Goal: Transaction & Acquisition: Obtain resource

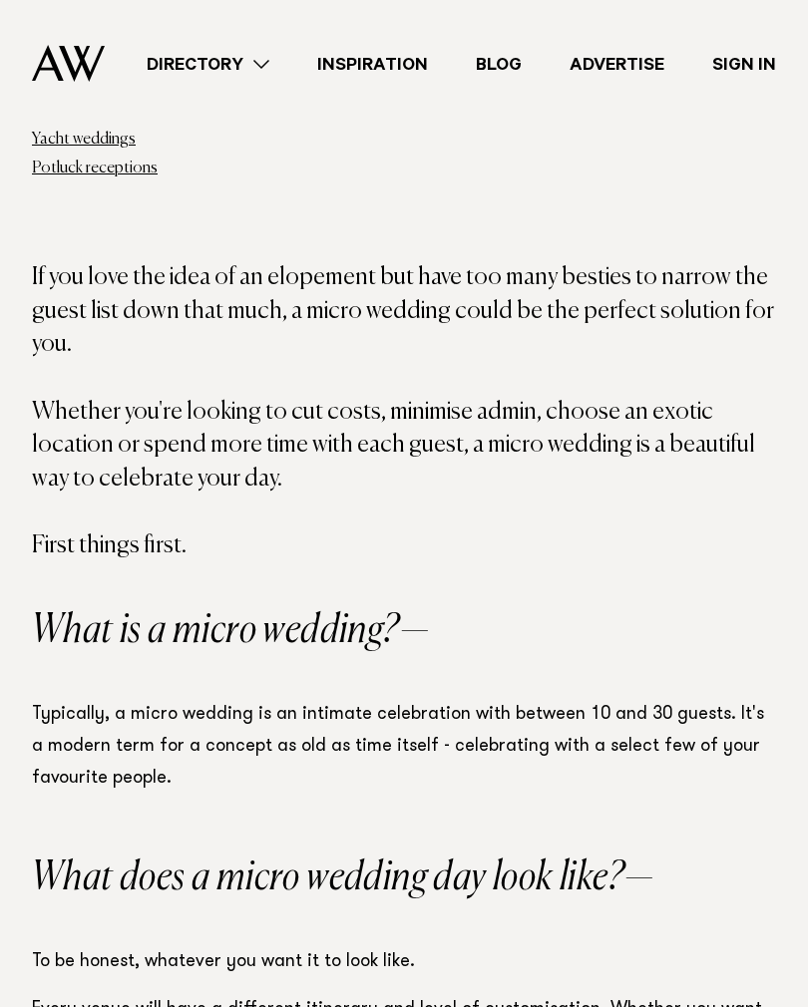
scroll to position [1252, 0]
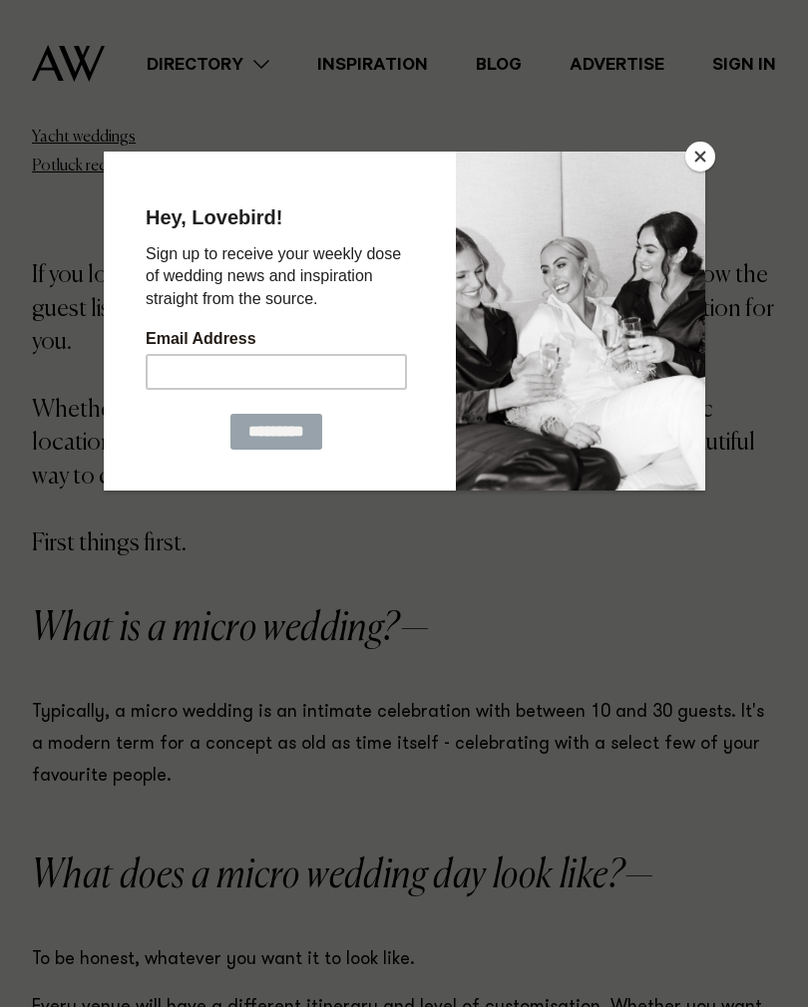
click at [696, 167] on button "Close" at bounding box center [700, 157] width 30 height 30
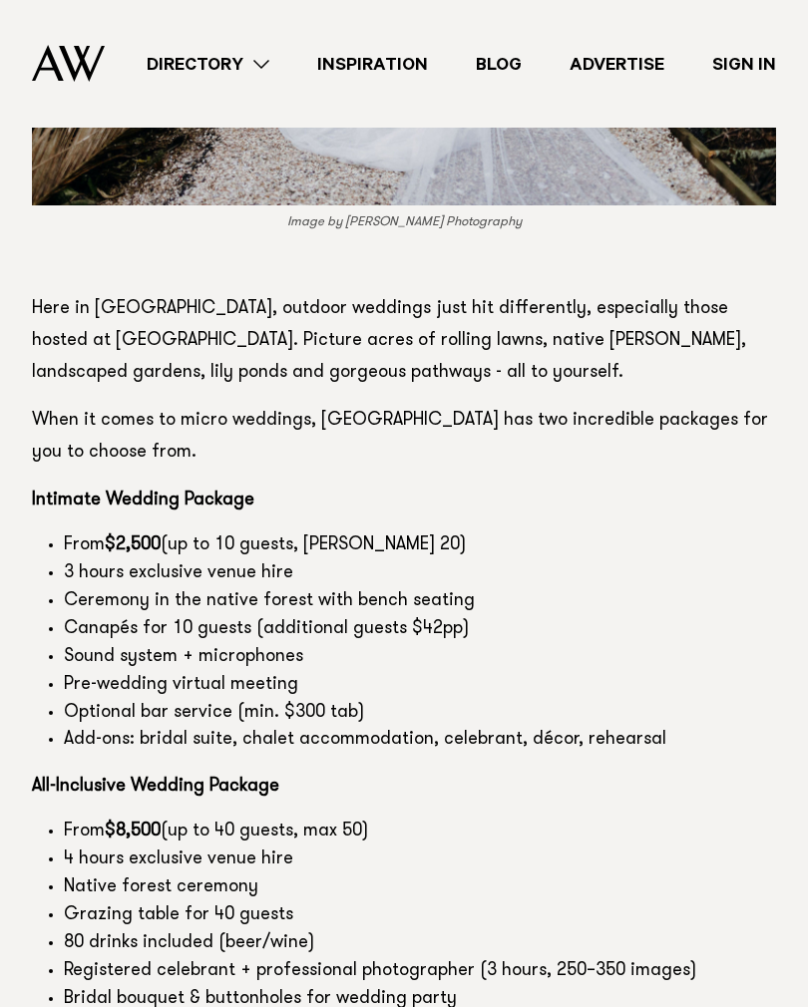
scroll to position [10491, 0]
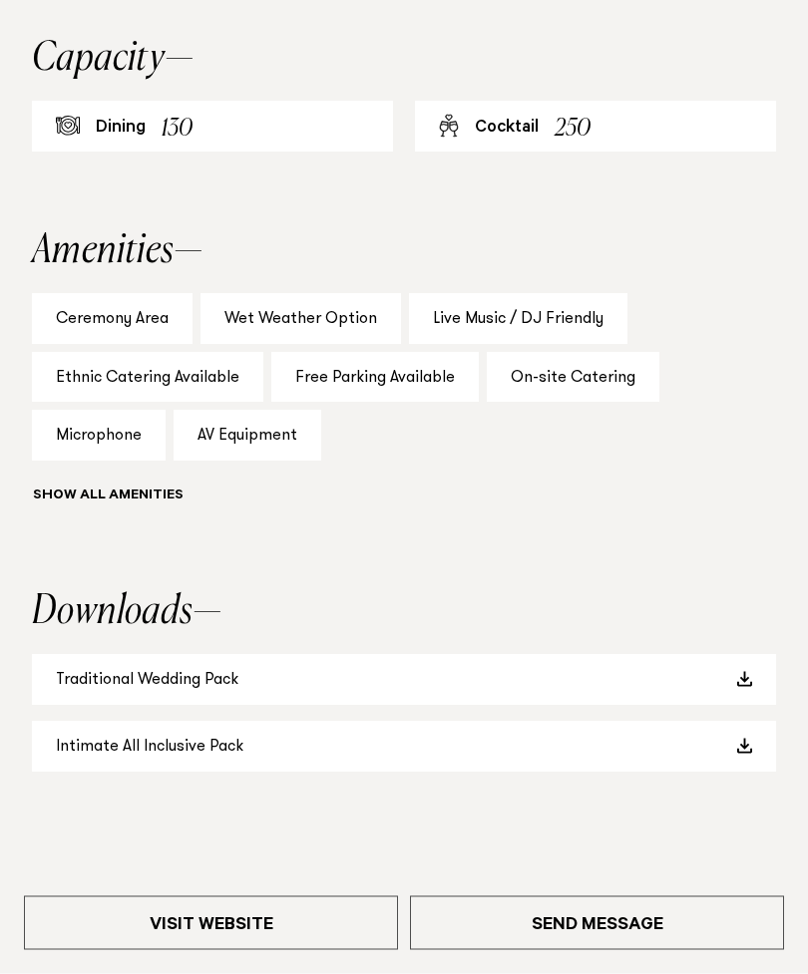
scroll to position [1750, 0]
click at [739, 734] on link "Intimate All Inclusive Pack" at bounding box center [404, 746] width 744 height 51
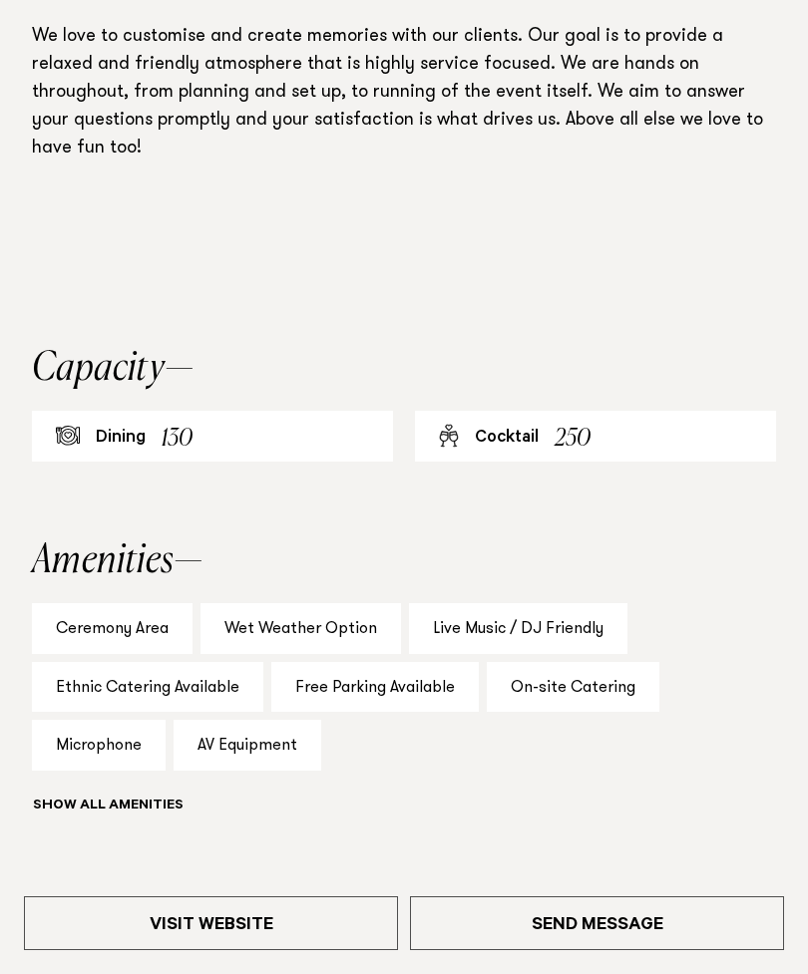
scroll to position [1472, 0]
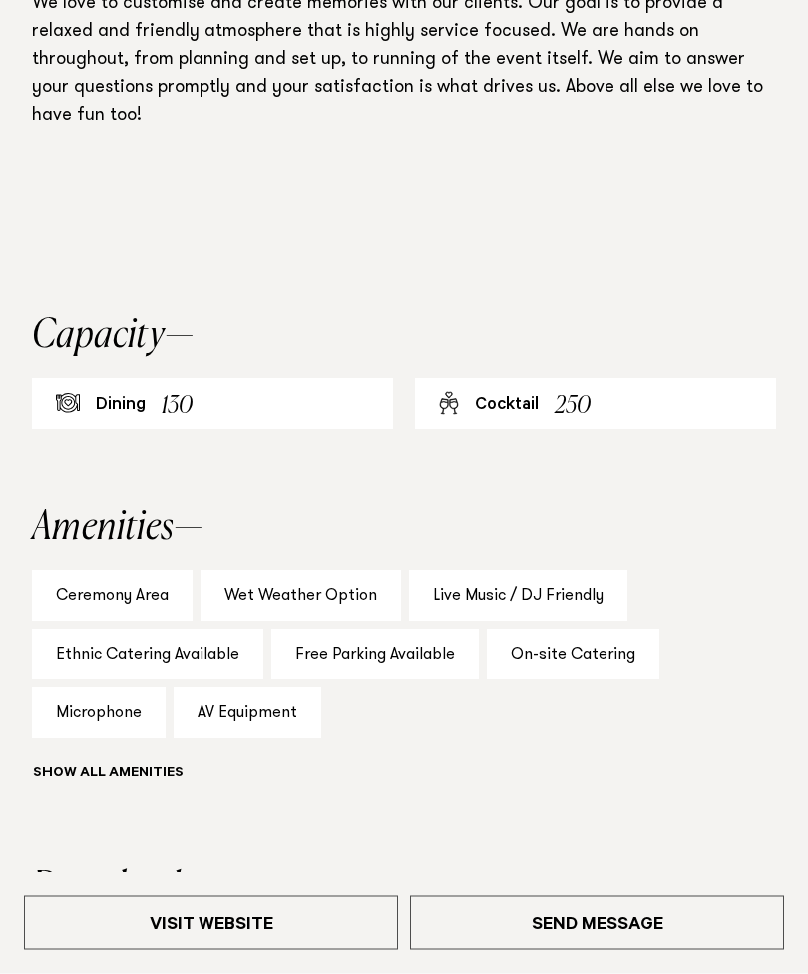
click at [311, 597] on div "Wet Weather Option" at bounding box center [300, 596] width 200 height 51
click at [303, 614] on div "Wet Weather Option" at bounding box center [300, 596] width 200 height 51
click at [547, 411] on div "Cocktail 250" at bounding box center [595, 404] width 361 height 51
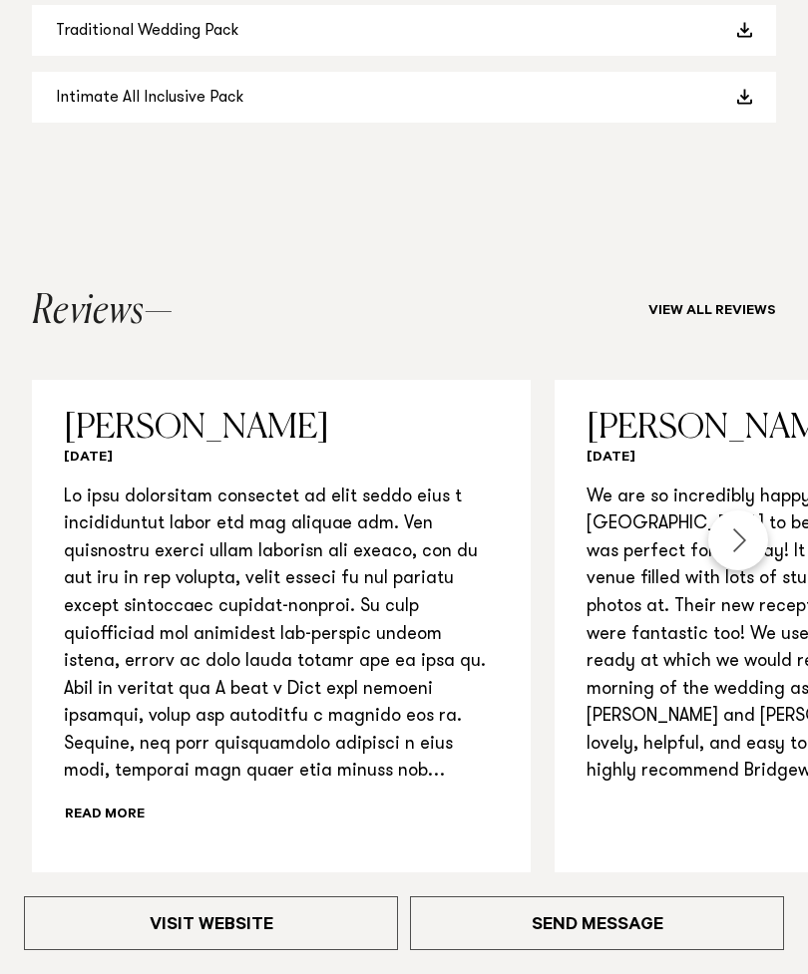
scroll to position [2444, 0]
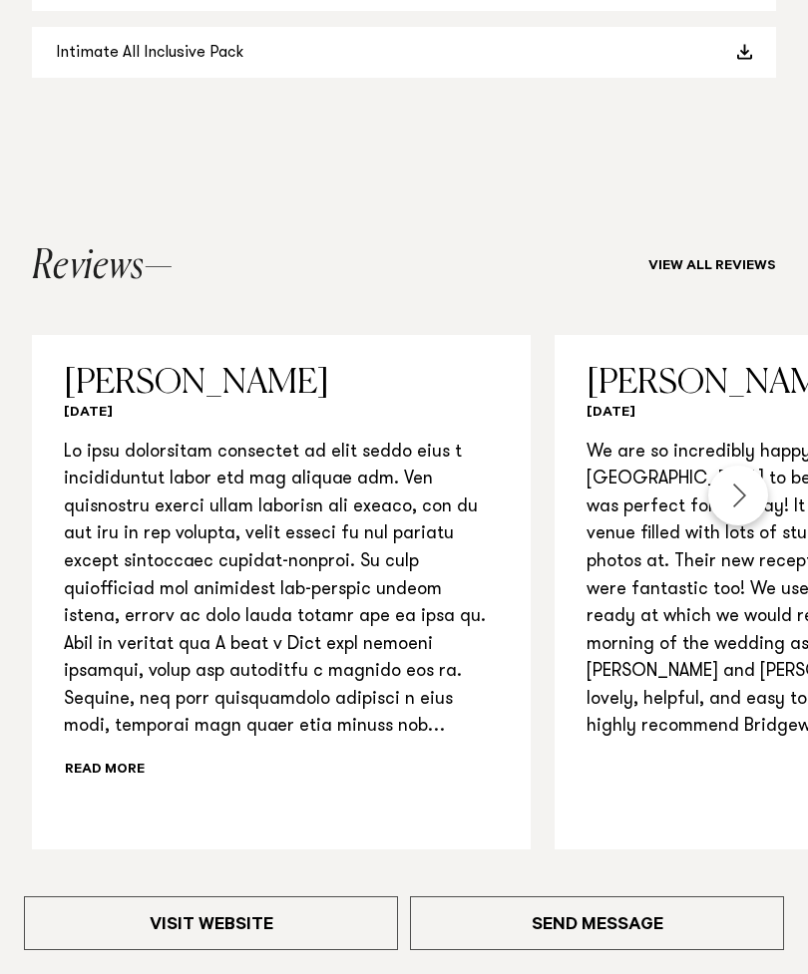
click at [219, 950] on link "Visit Website" at bounding box center [211, 923] width 374 height 54
